Goal: Task Accomplishment & Management: Use online tool/utility

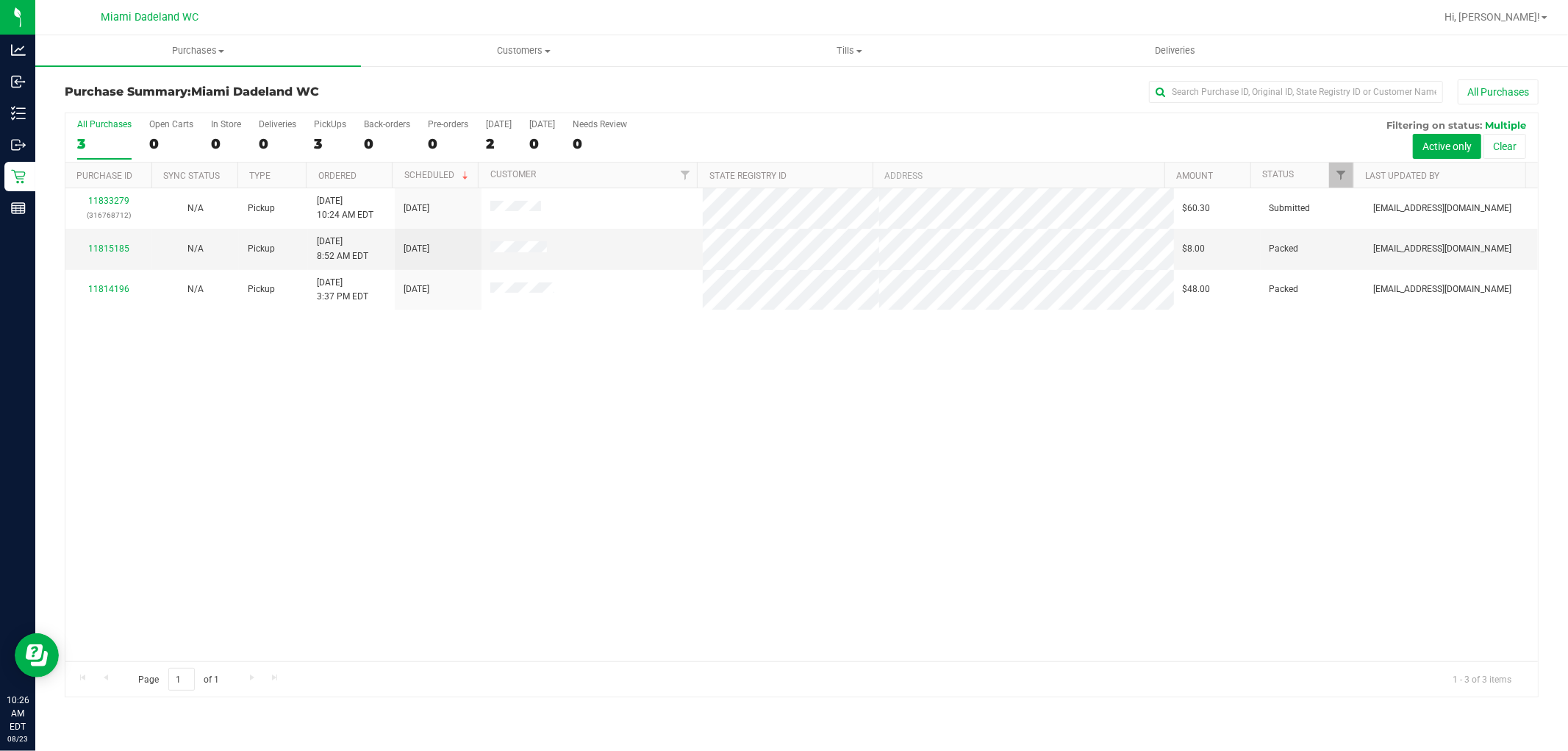
click at [568, 500] on div "11833279 (316768712) N/A Pickup [DATE] 10:24 AM EDT 8/23/2025 $60.30 Submitted …" at bounding box center [801, 424] width 1473 height 473
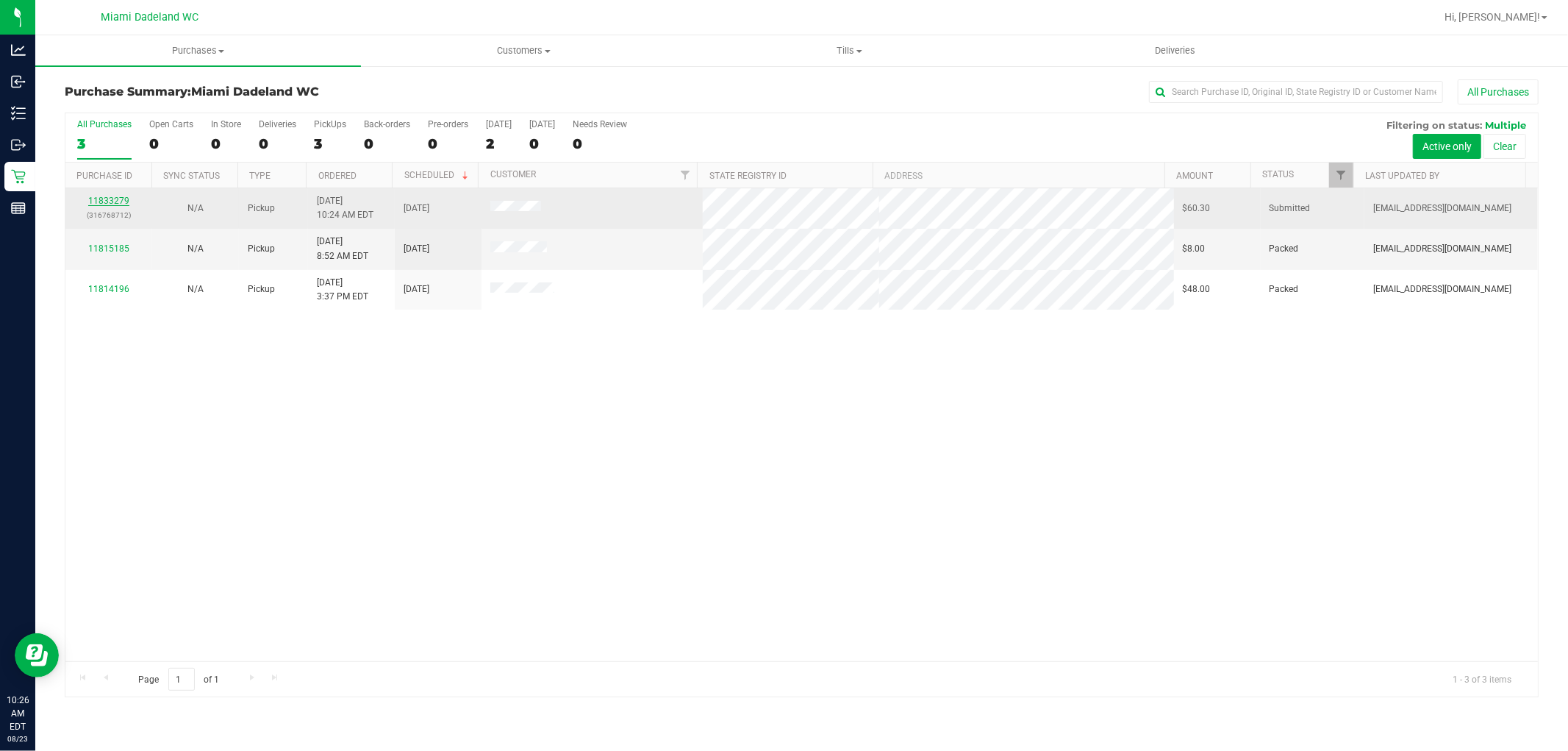
click at [109, 201] on link "11833279" at bounding box center [108, 201] width 41 height 10
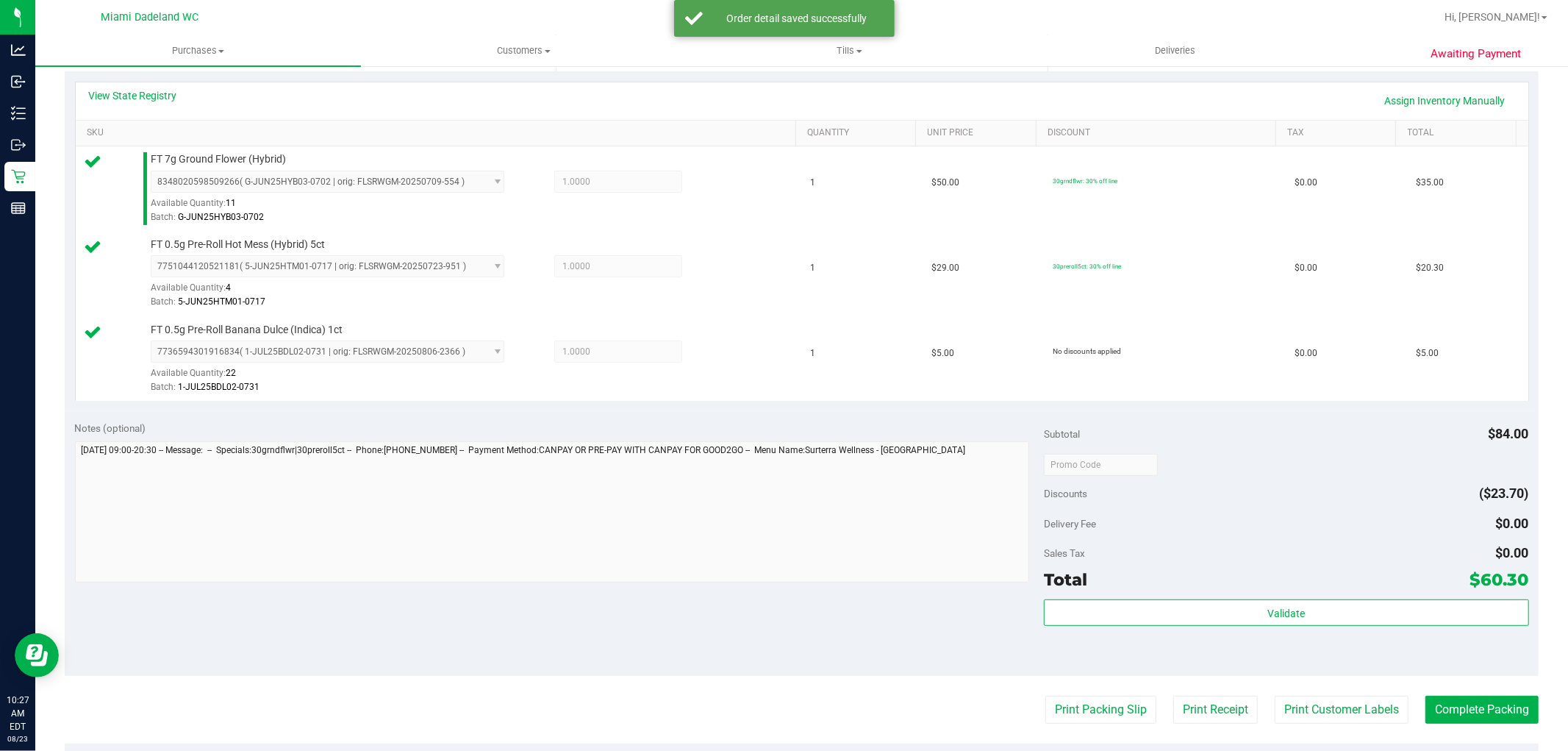
scroll to position [326, 0]
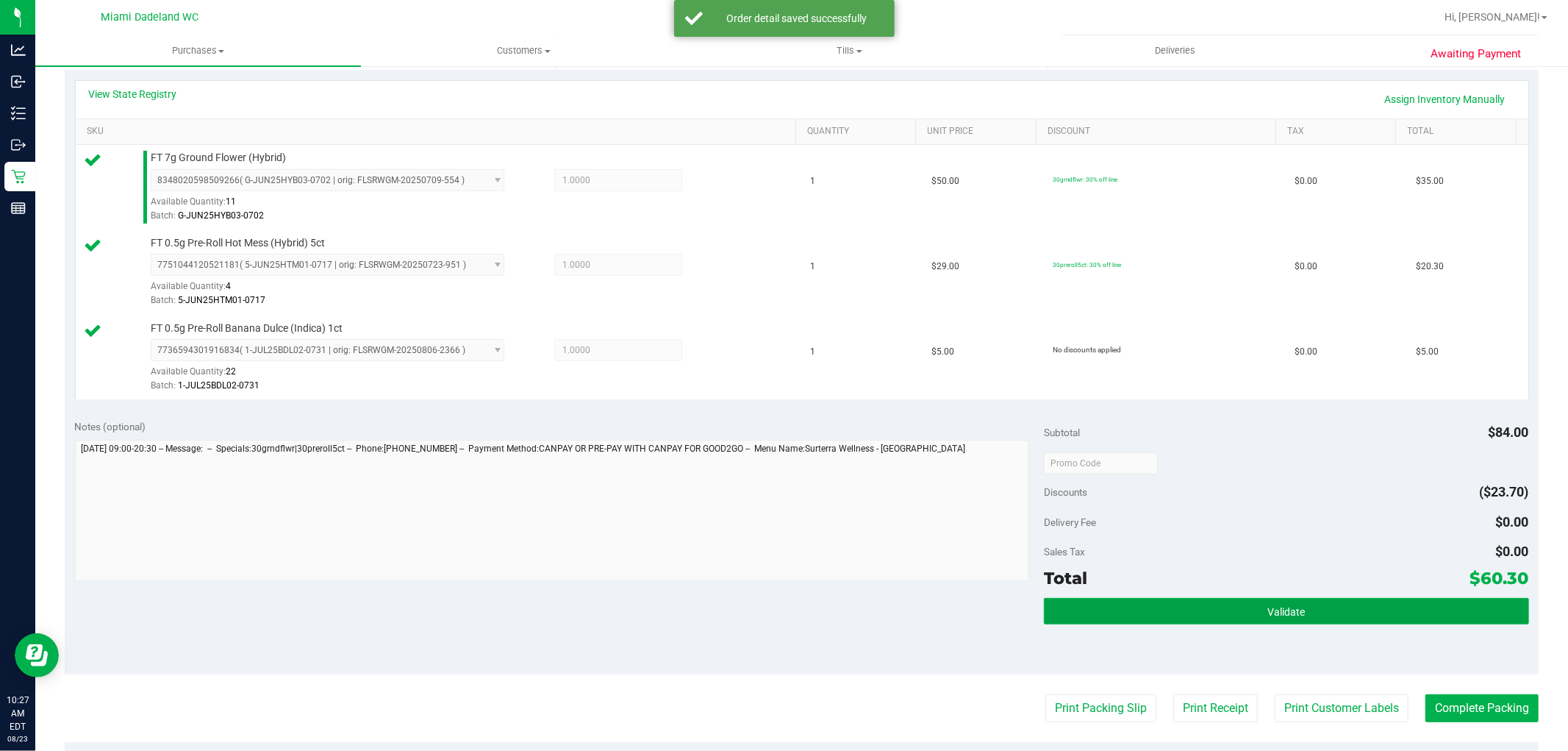
click at [1302, 605] on button "Validate" at bounding box center [1286, 611] width 485 height 26
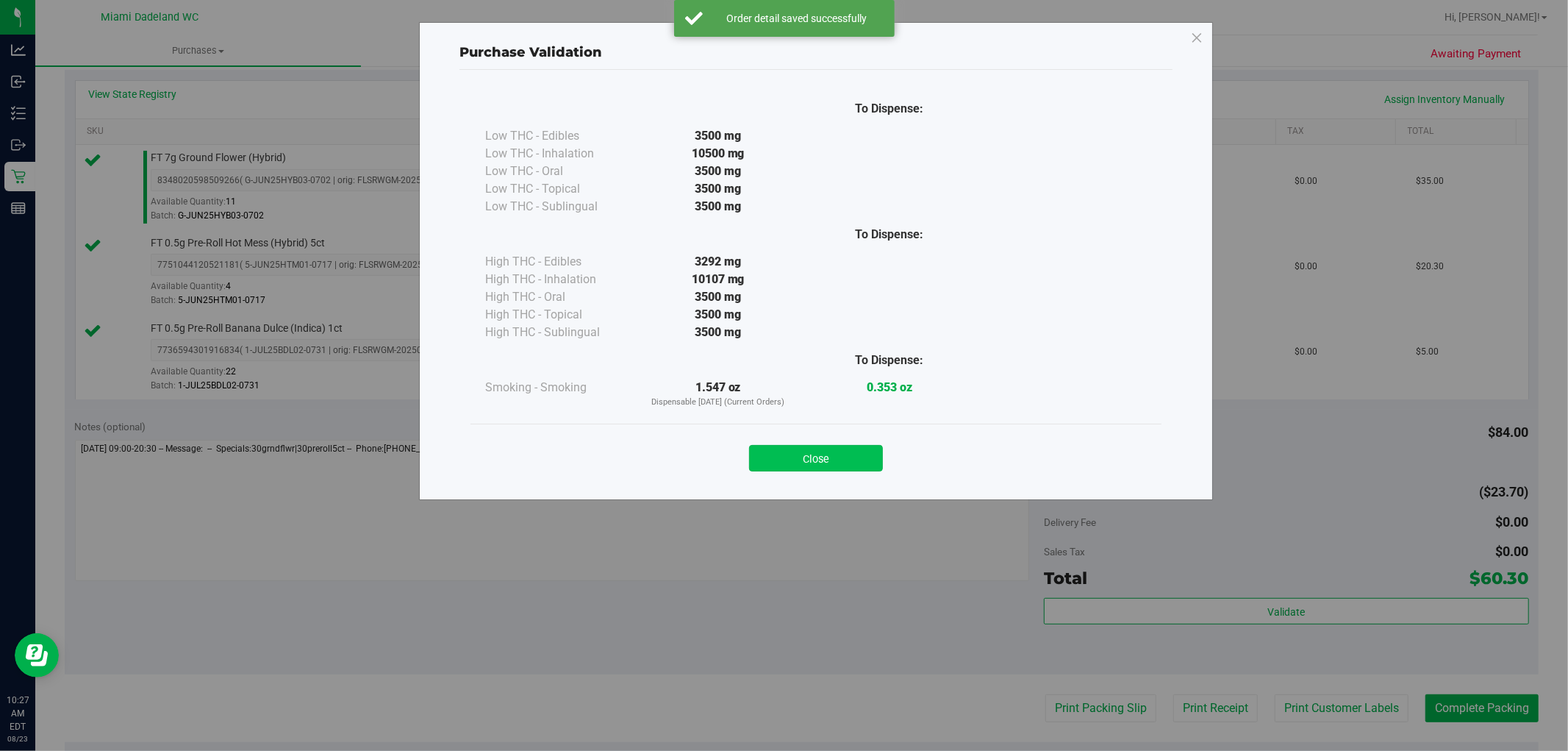
click at [768, 467] on button "Close" at bounding box center [816, 458] width 134 height 26
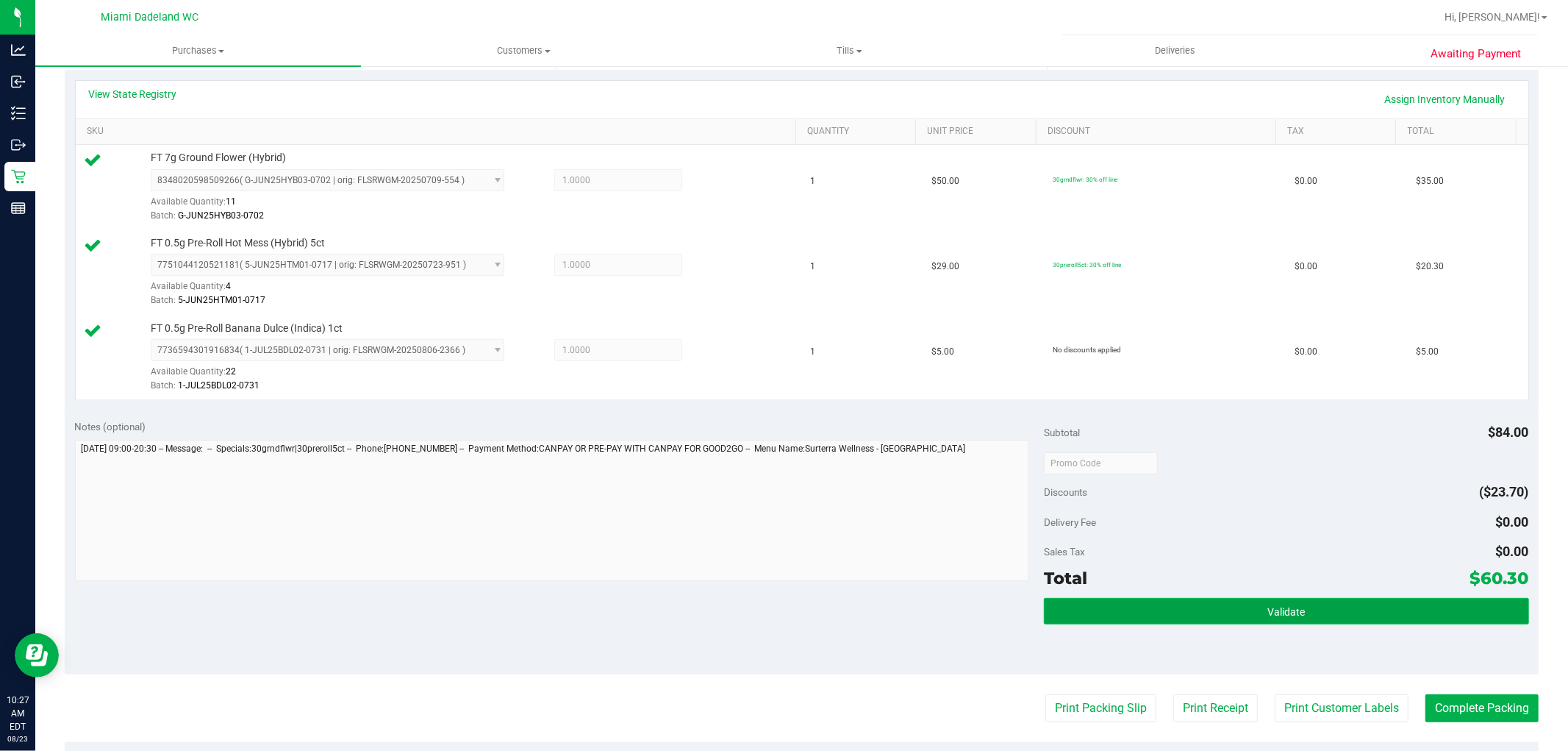
click at [1141, 609] on button "Validate" at bounding box center [1286, 611] width 485 height 26
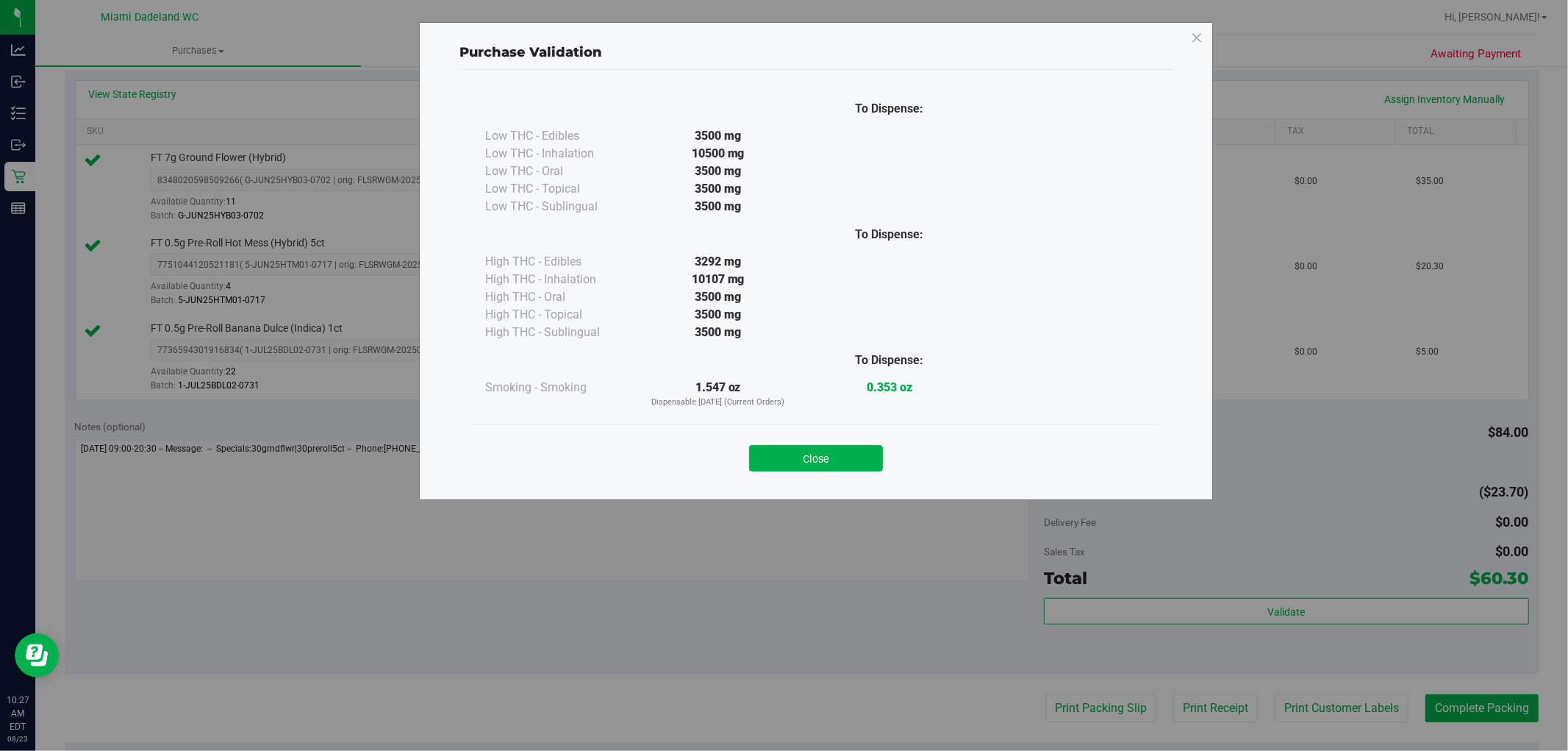
click at [787, 481] on div "Close" at bounding box center [816, 453] width 691 height 59
click at [838, 459] on button "Close" at bounding box center [816, 458] width 134 height 26
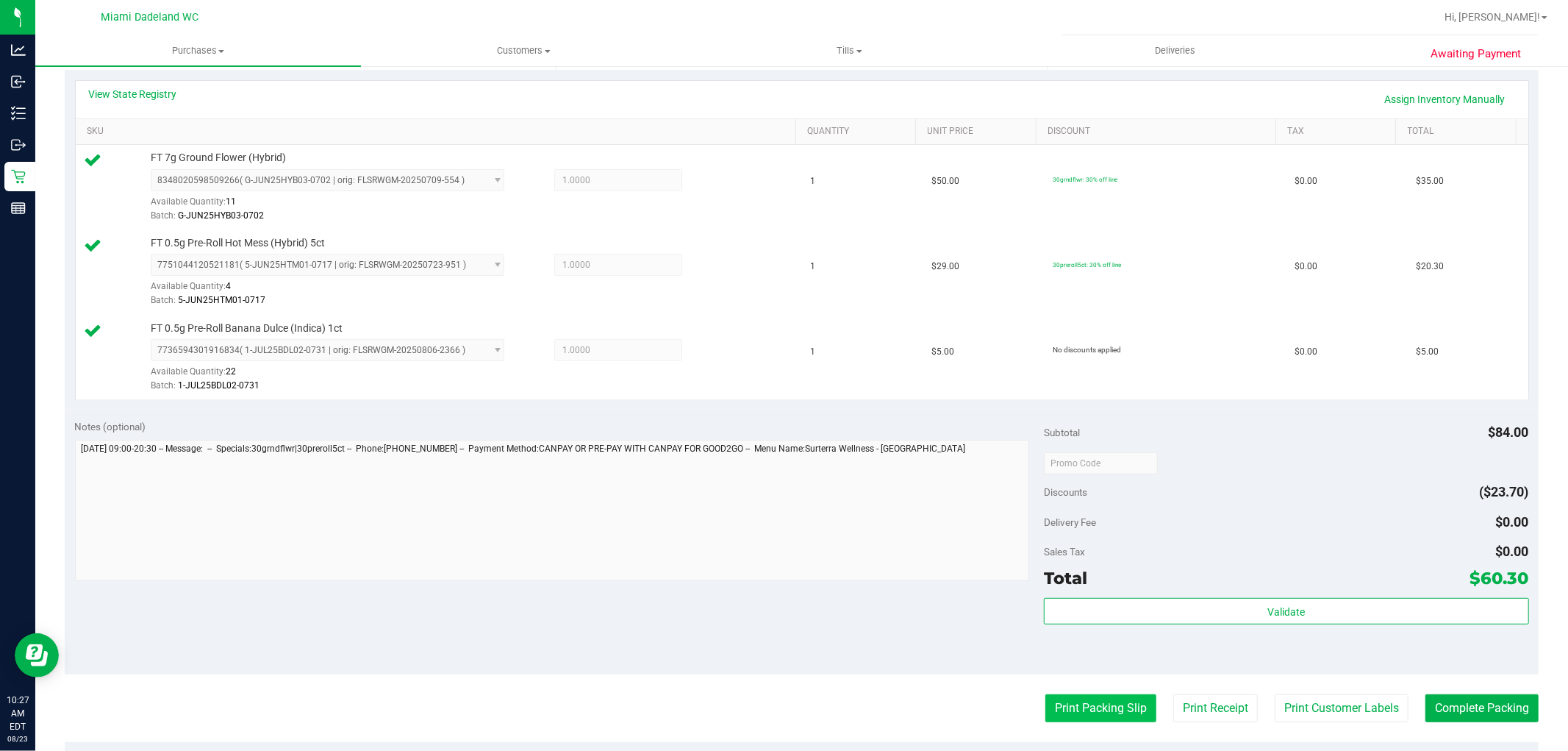
click at [1107, 695] on button "Print Packing Slip" at bounding box center [1102, 708] width 111 height 28
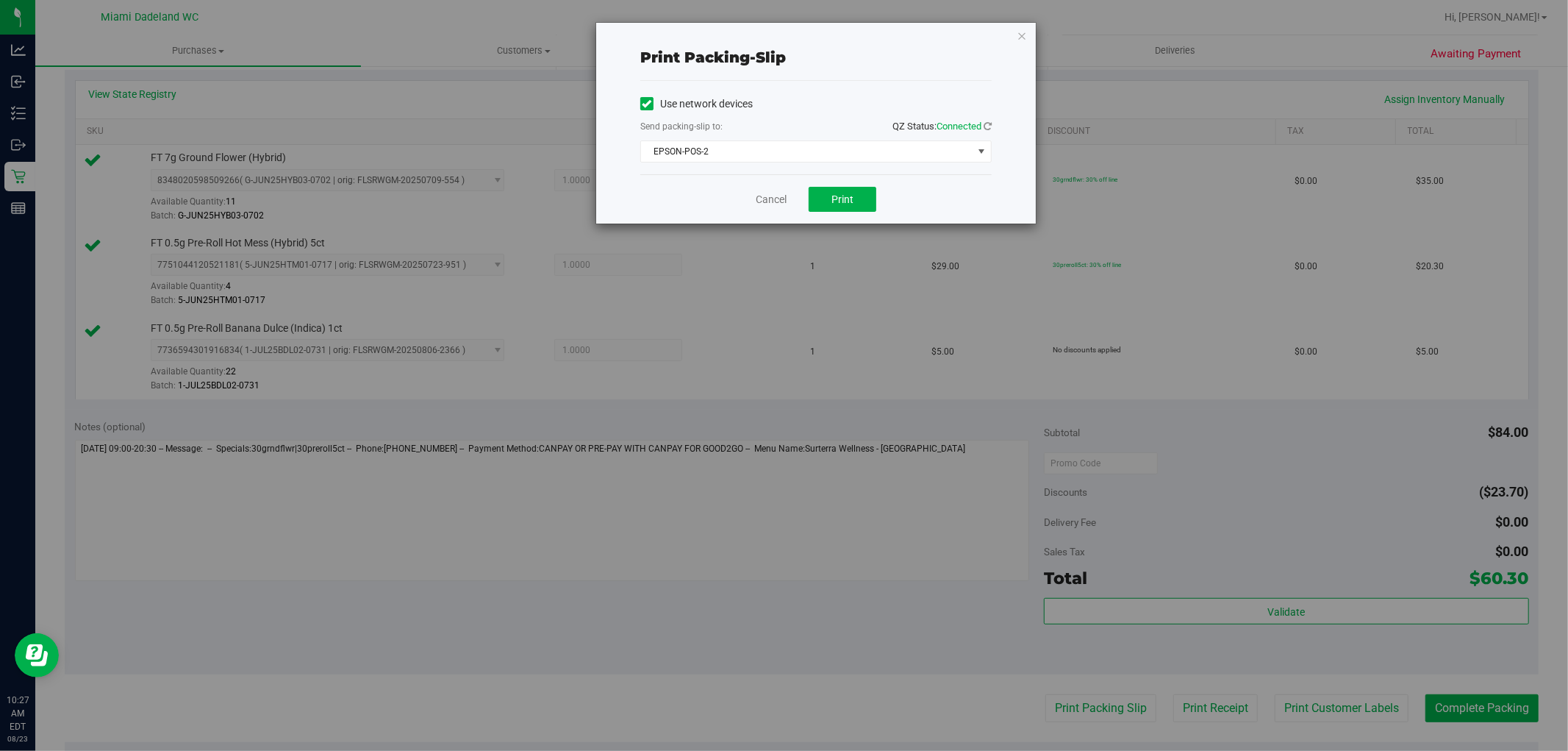
click at [870, 213] on div "Cancel Print" at bounding box center [816, 198] width 352 height 50
click at [859, 205] on button "Print" at bounding box center [843, 199] width 68 height 25
click at [762, 202] on link "Cancel" at bounding box center [771, 200] width 30 height 16
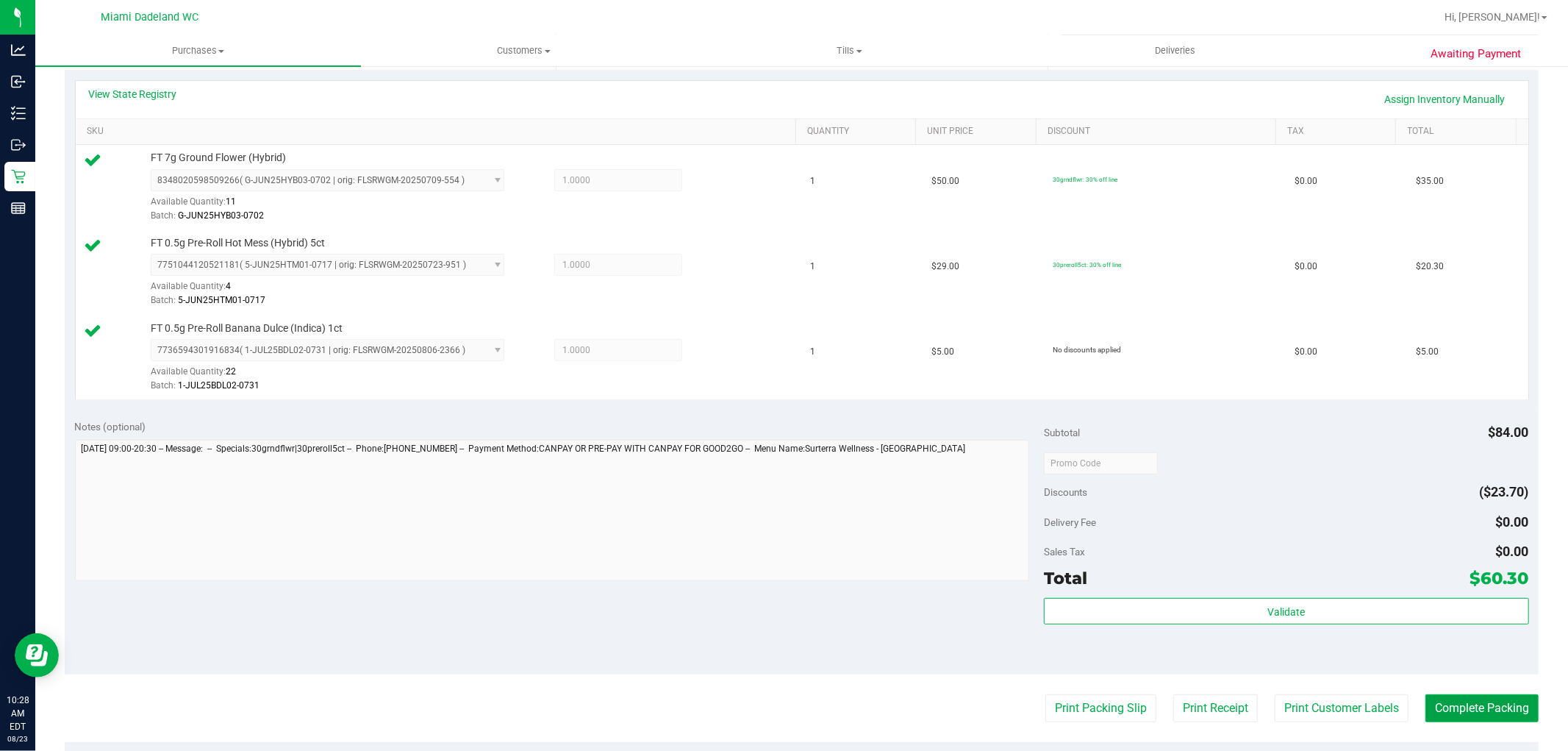
click at [1474, 707] on button "Complete Packing" at bounding box center [1482, 708] width 113 height 28
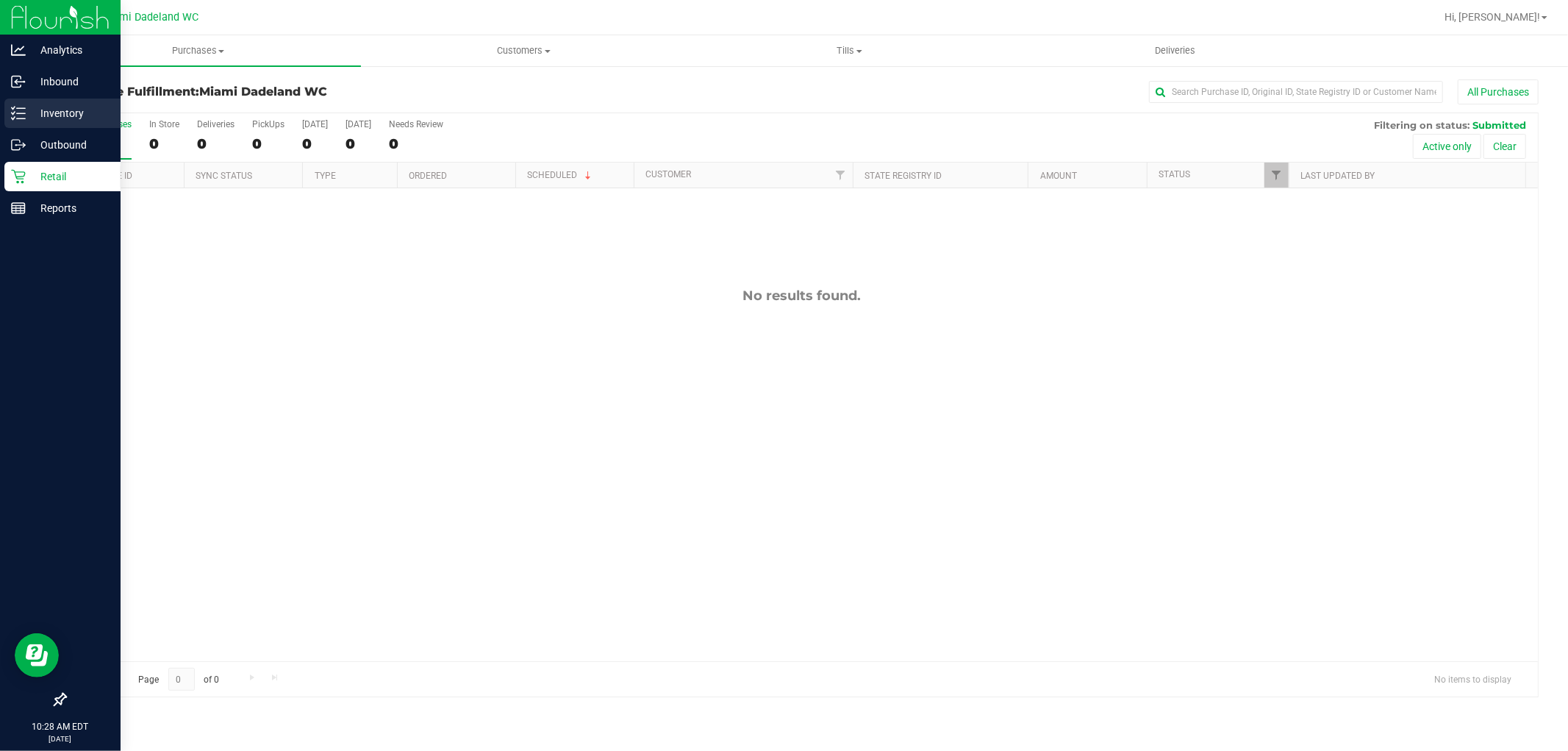
click at [15, 116] on icon at bounding box center [18, 113] width 15 height 15
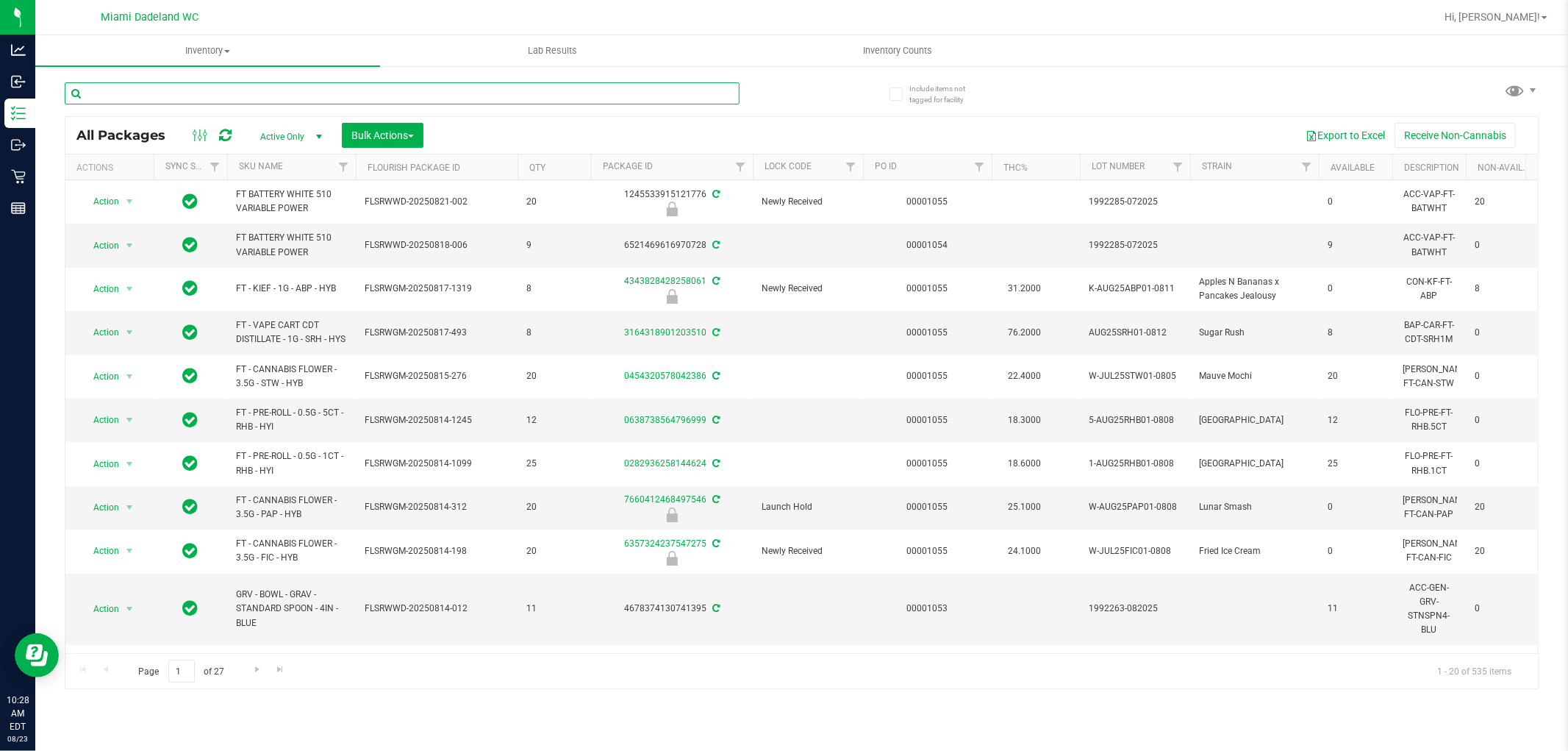
click at [599, 97] on input "text" at bounding box center [402, 93] width 675 height 22
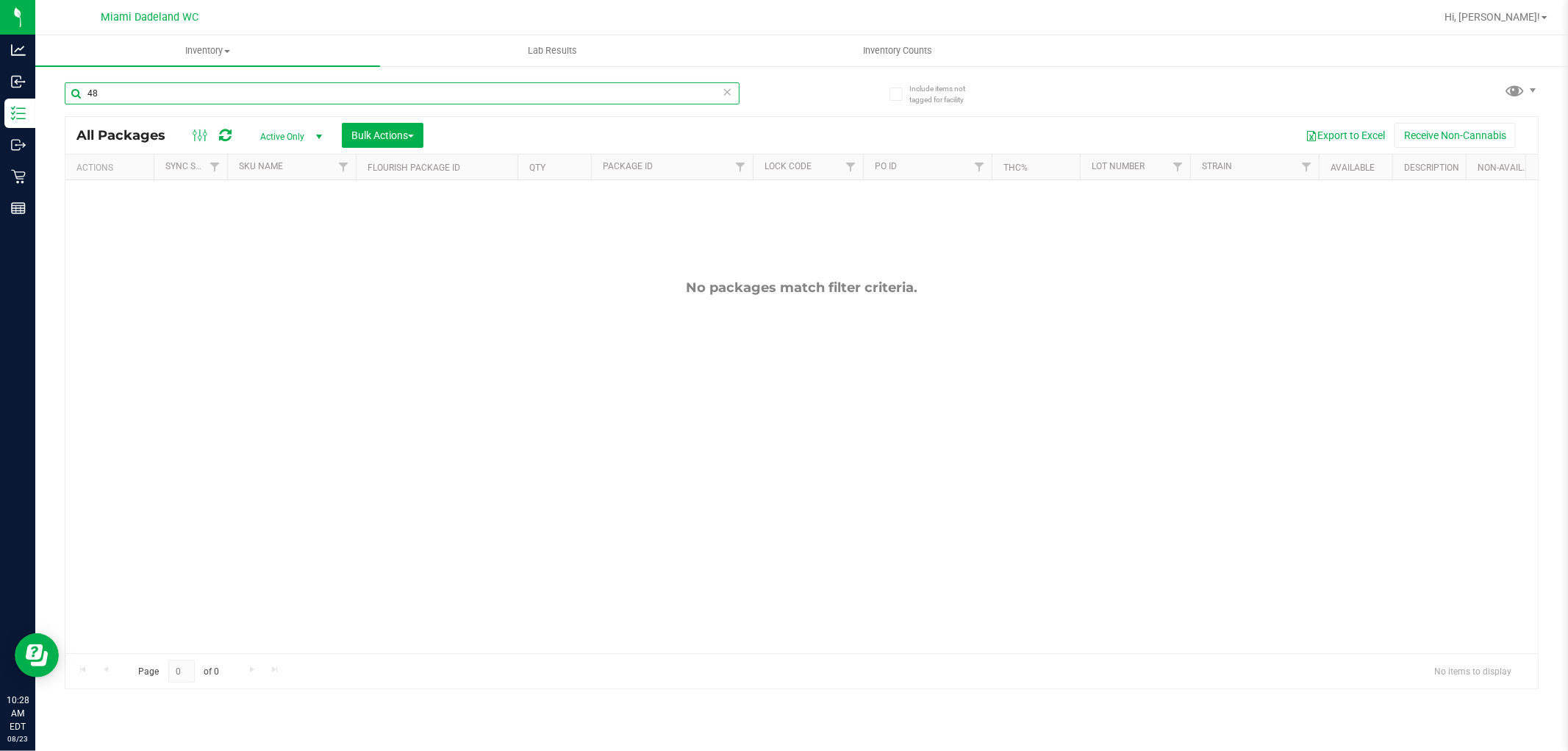
type input "4"
type input "1744781531972565"
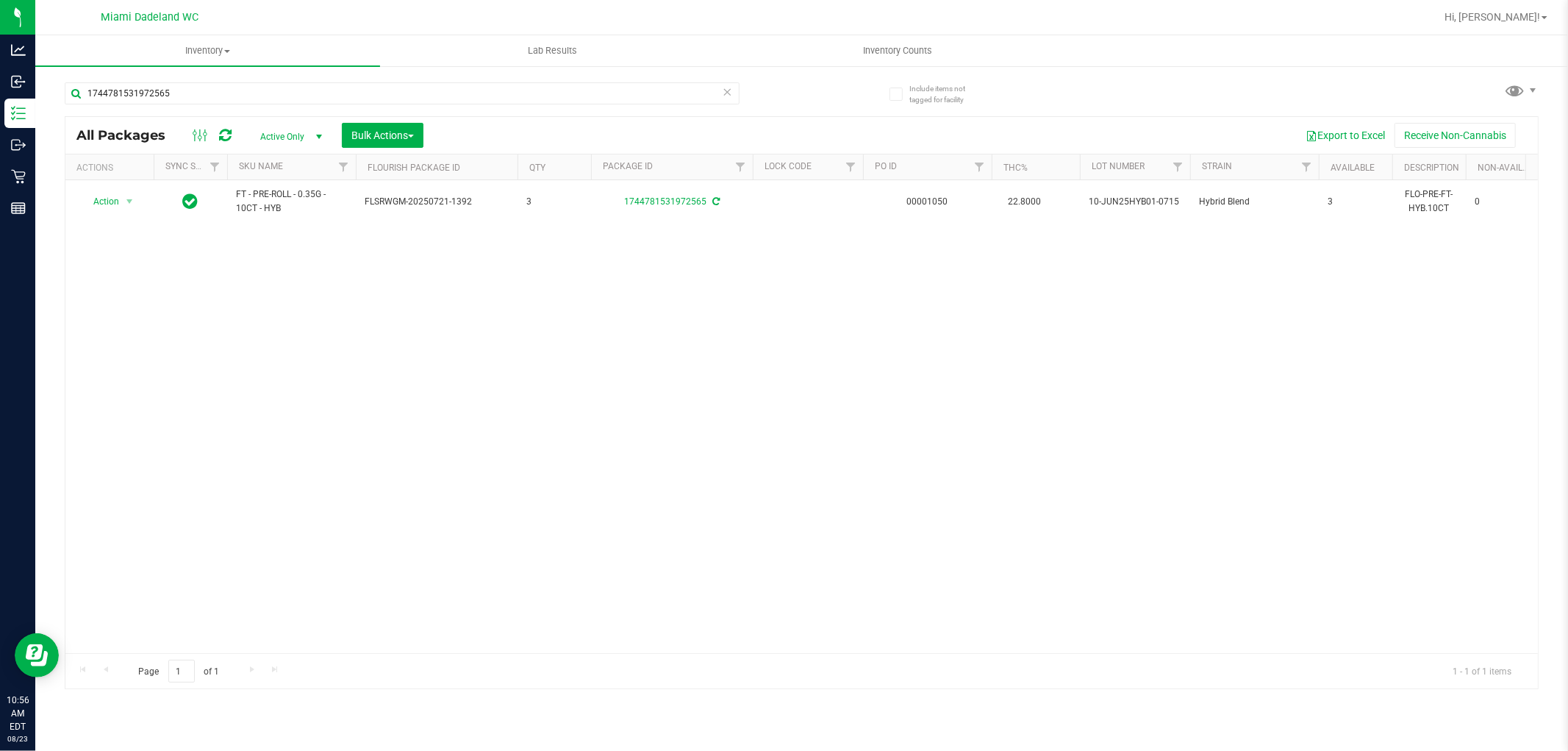
click at [588, 466] on div "Action Action Adjust qty Create package Edit attributes Global inventory Locate…" at bounding box center [801, 416] width 1473 height 473
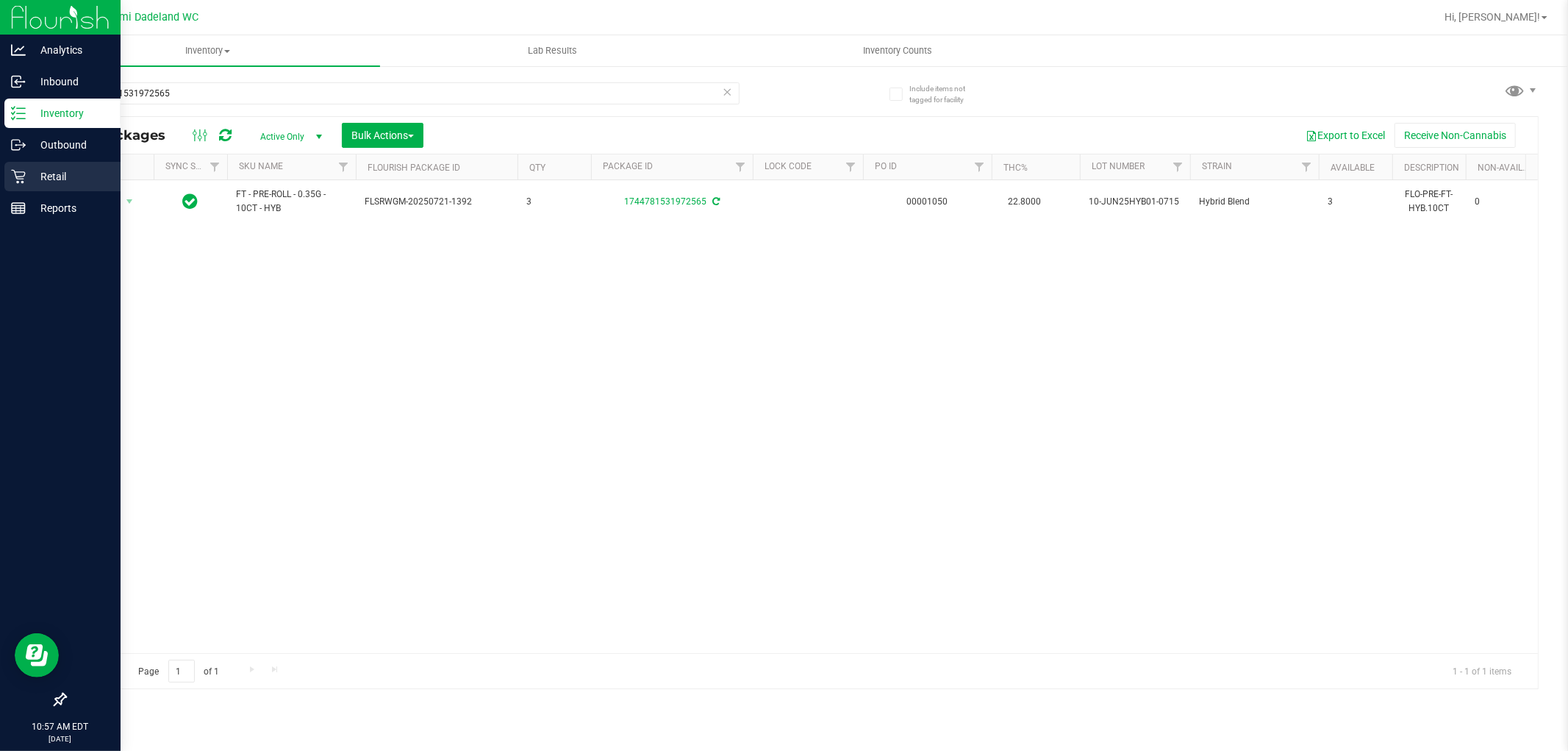
click at [13, 185] on div "Retail" at bounding box center [63, 177] width 117 height 30
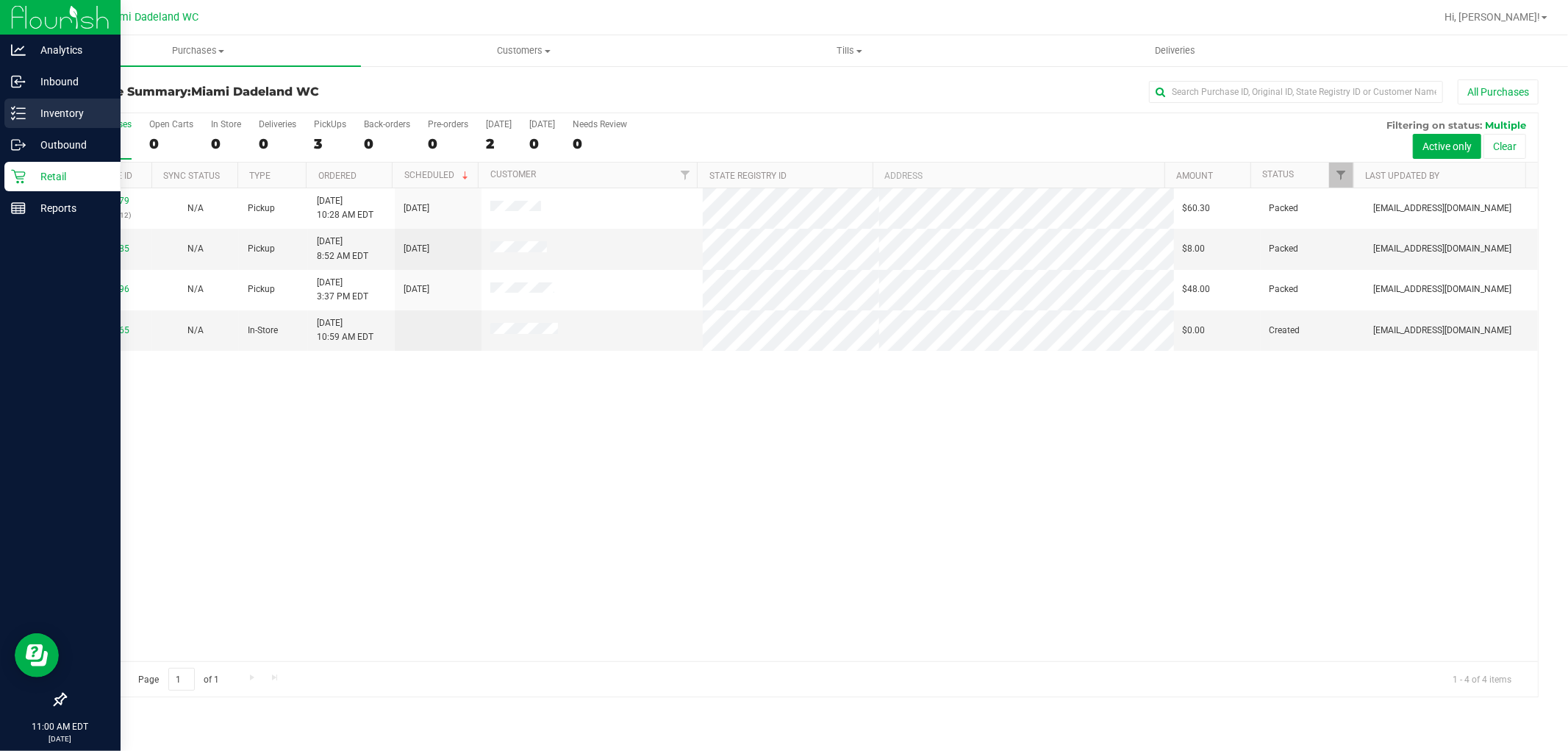
click at [21, 108] on line at bounding box center [20, 108] width 8 height 0
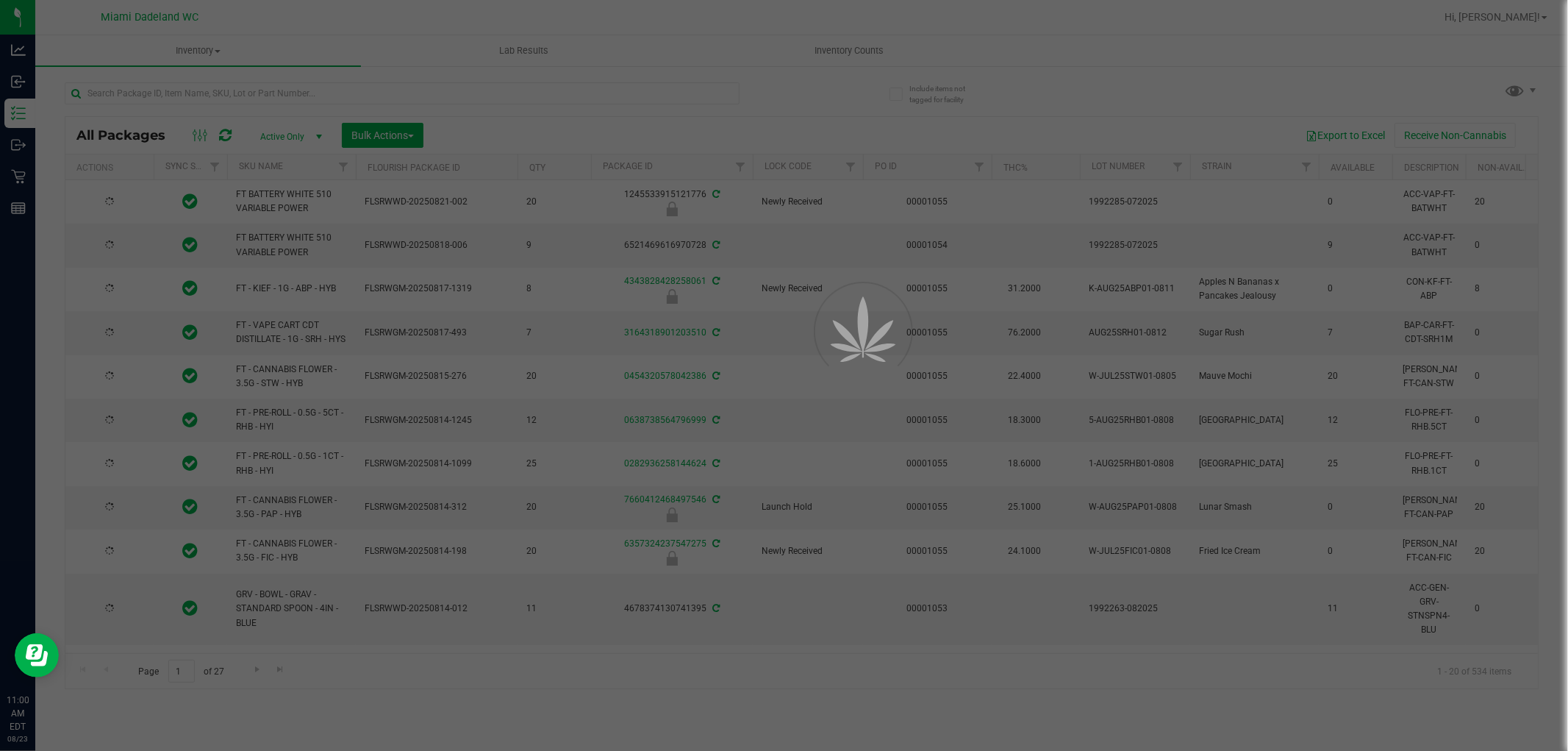
click at [335, 85] on div at bounding box center [784, 375] width 1568 height 751
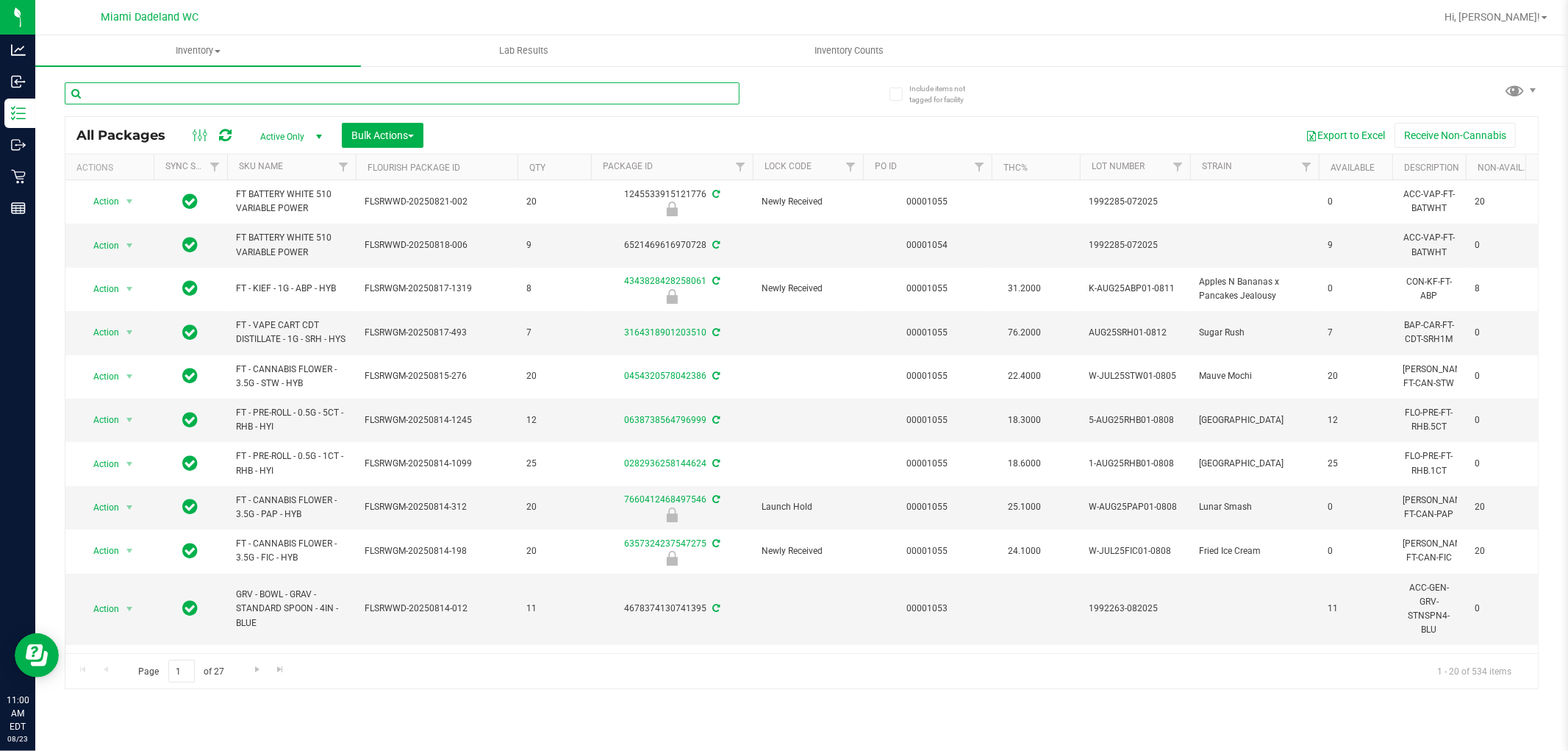
click at [353, 96] on input "text" at bounding box center [402, 93] width 675 height 22
click at [337, 96] on input "text" at bounding box center [402, 93] width 675 height 22
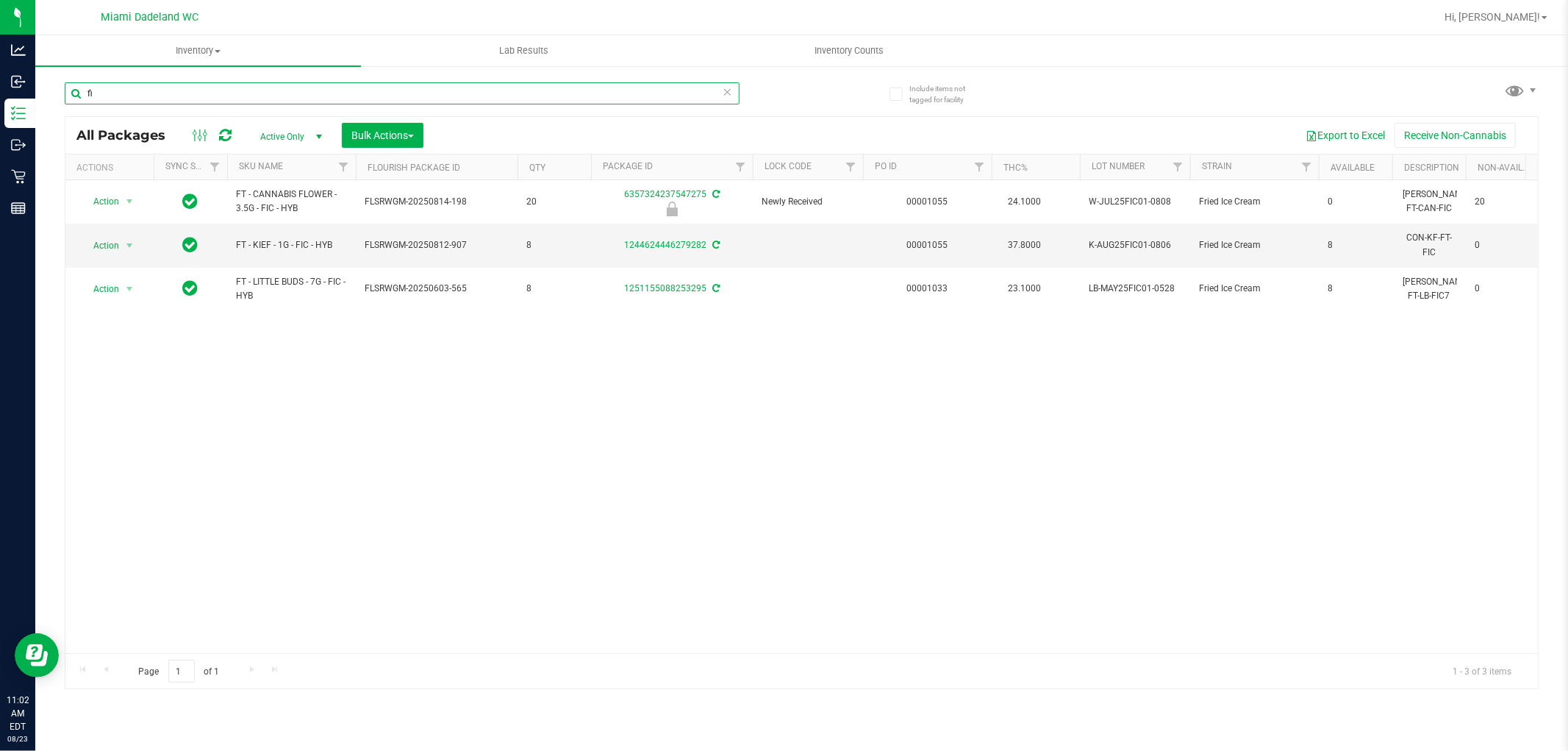
type input "f"
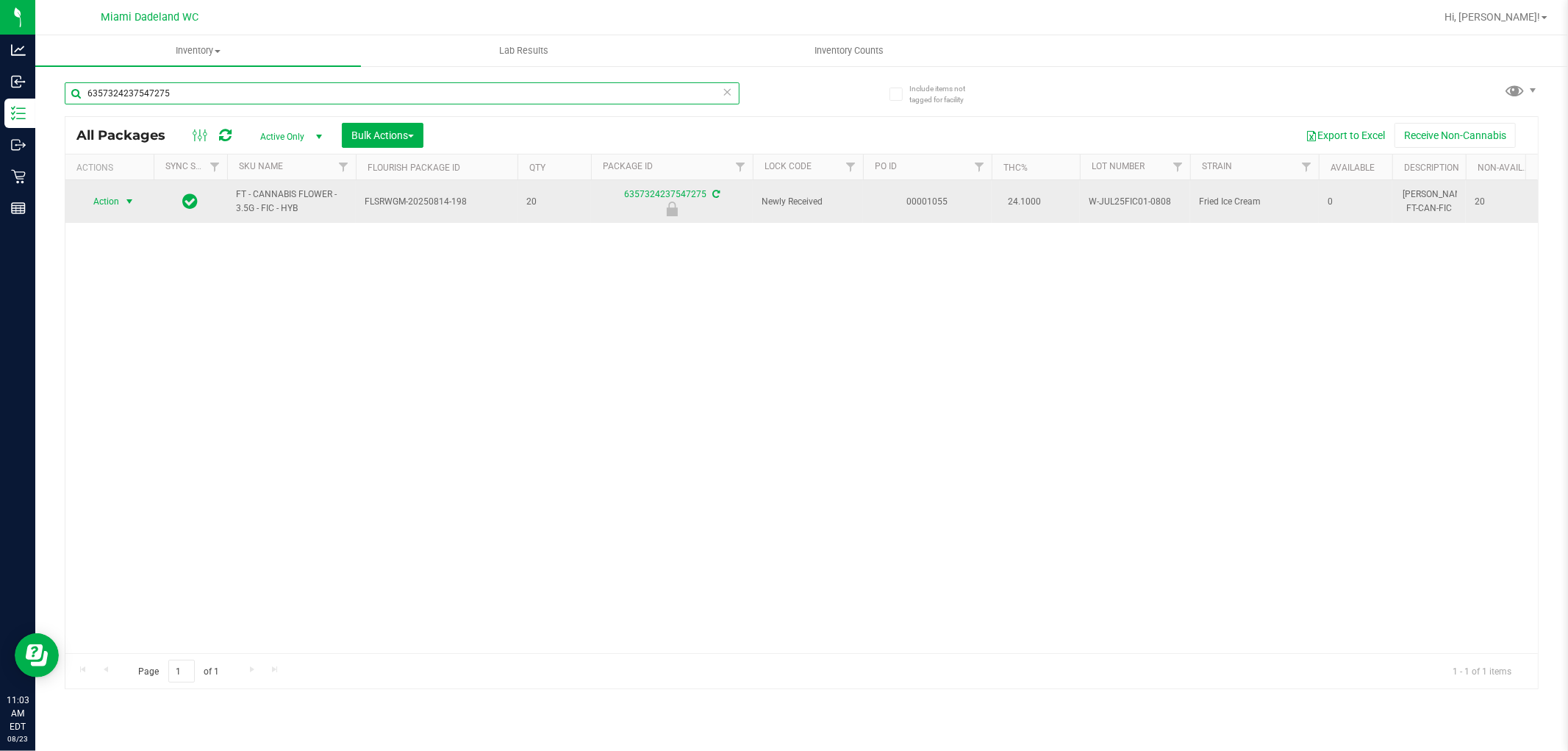
type input "6357324237547275"
click at [127, 202] on span "select" at bounding box center [130, 202] width 12 height 12
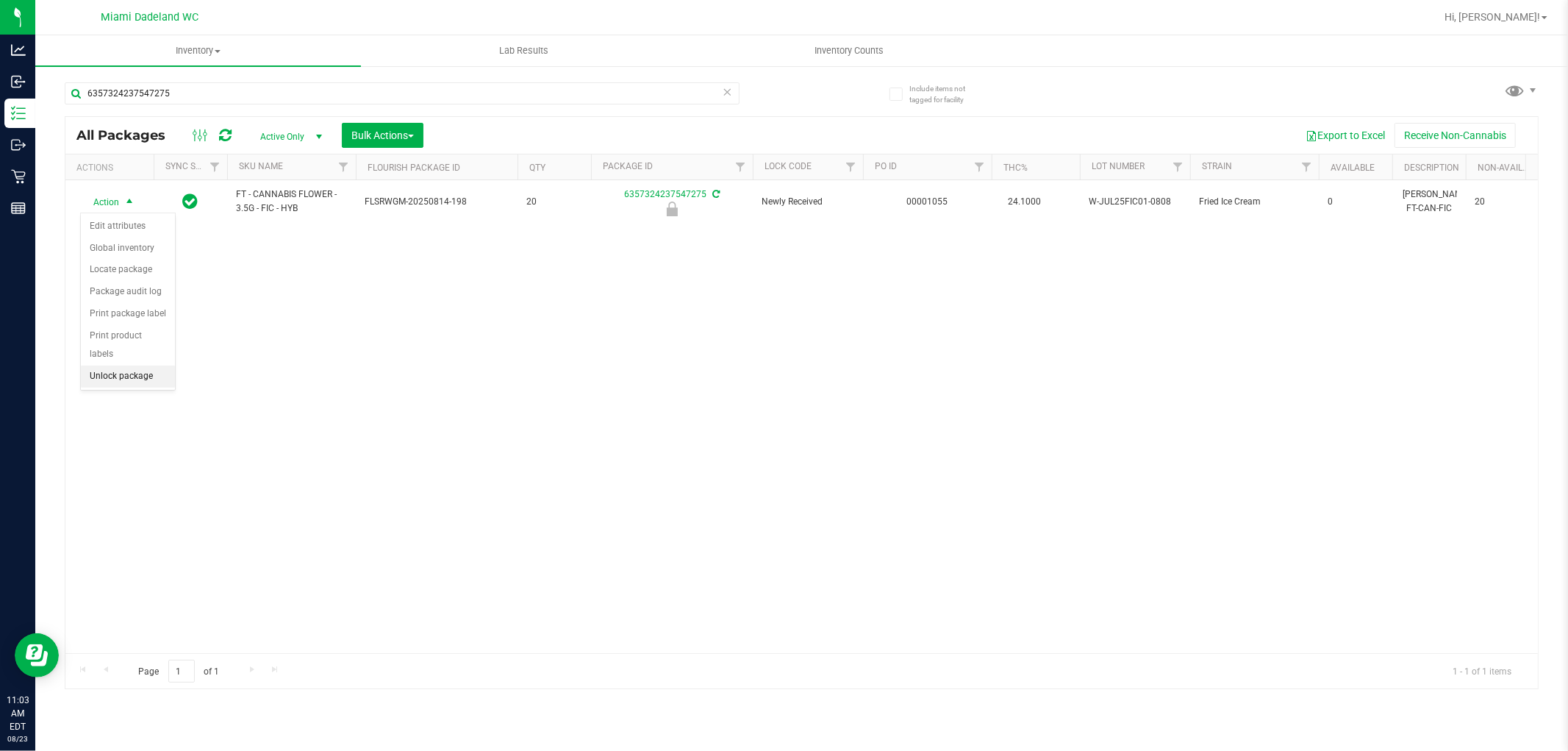
click at [142, 377] on li "Unlock package" at bounding box center [128, 376] width 94 height 22
